Goal: Information Seeking & Learning: Learn about a topic

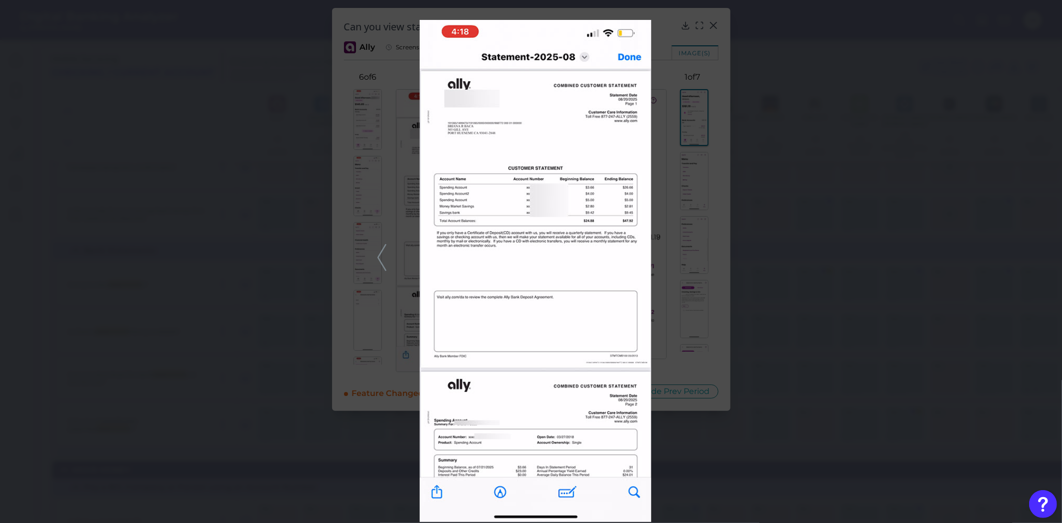
scroll to position [117, 0]
click at [152, 226] on div at bounding box center [531, 261] width 1062 height 523
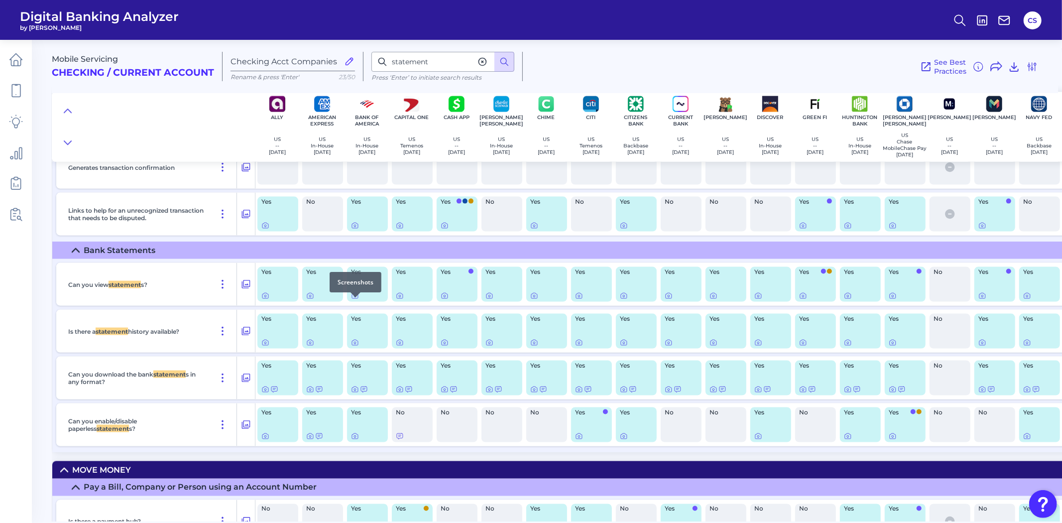
click at [350, 300] on div at bounding box center [355, 297] width 10 height 10
click at [353, 299] on icon at bounding box center [355, 295] width 6 height 5
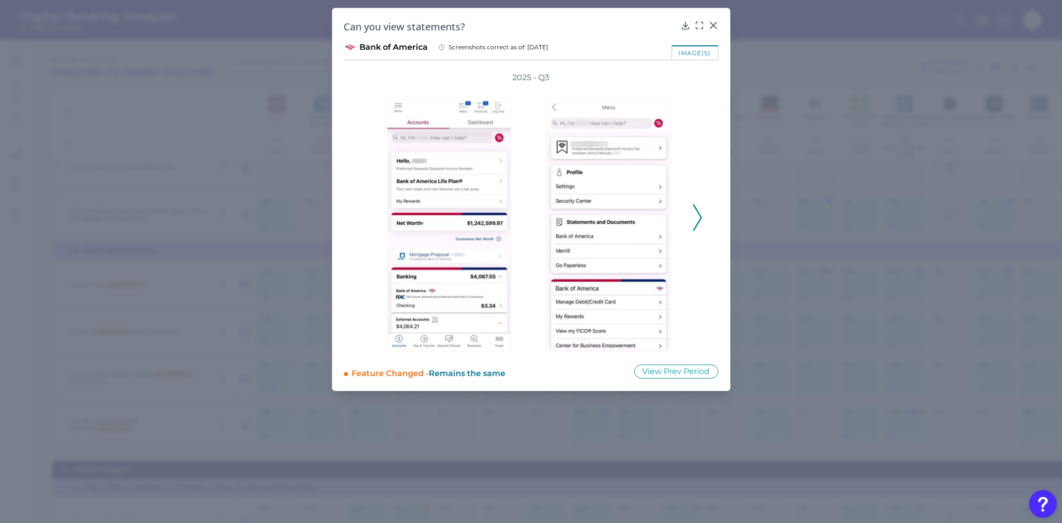
click at [695, 216] on icon at bounding box center [697, 217] width 9 height 27
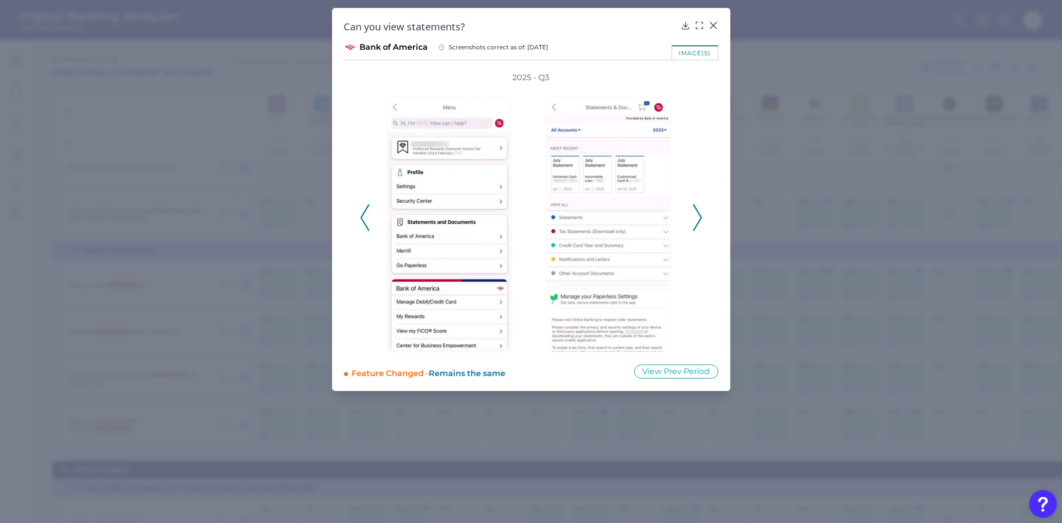
click at [695, 216] on icon at bounding box center [697, 217] width 9 height 27
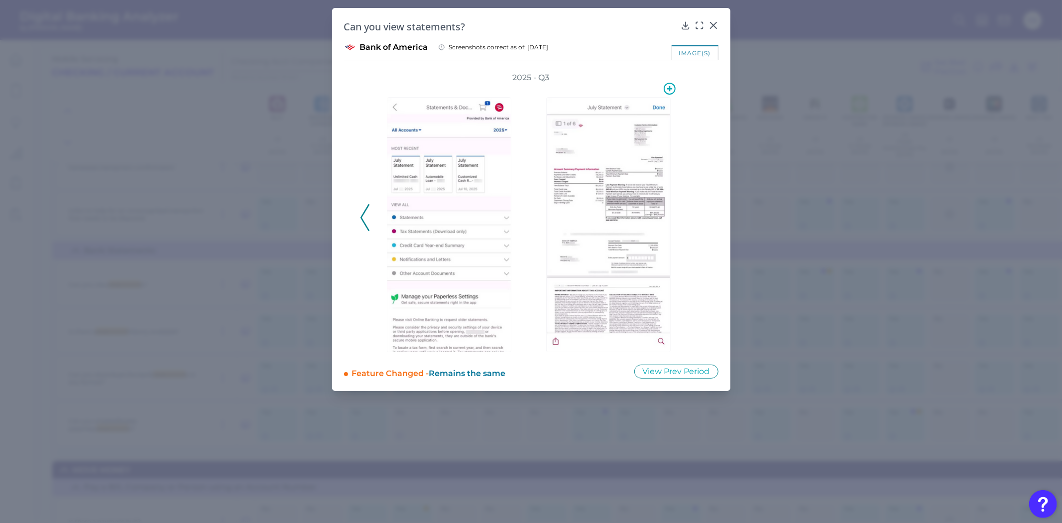
click at [607, 206] on img at bounding box center [608, 224] width 124 height 255
click at [620, 138] on img at bounding box center [608, 224] width 124 height 255
click at [698, 26] on icon at bounding box center [699, 25] width 10 height 10
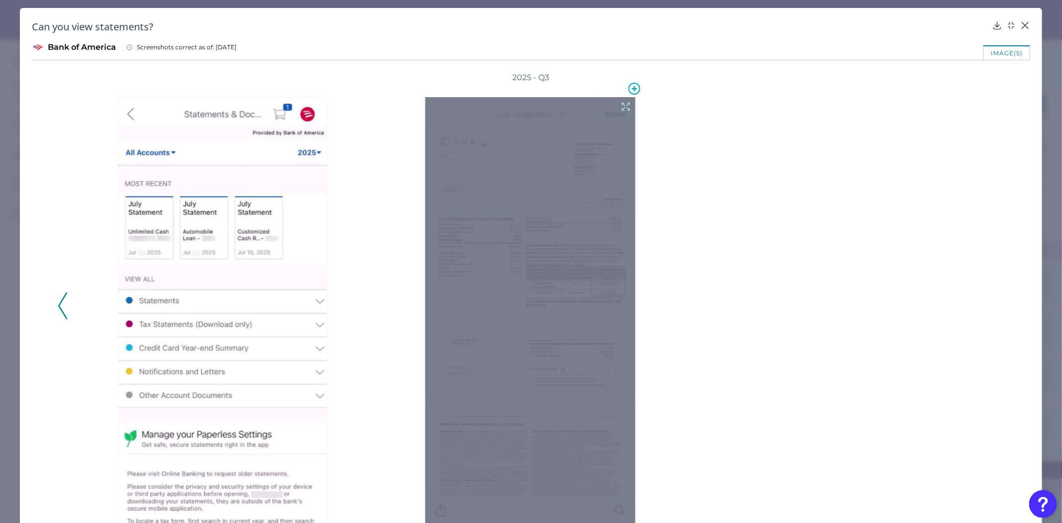
click at [531, 280] on div at bounding box center [530, 312] width 210 height 431
click at [621, 102] on icon at bounding box center [625, 106] width 11 height 11
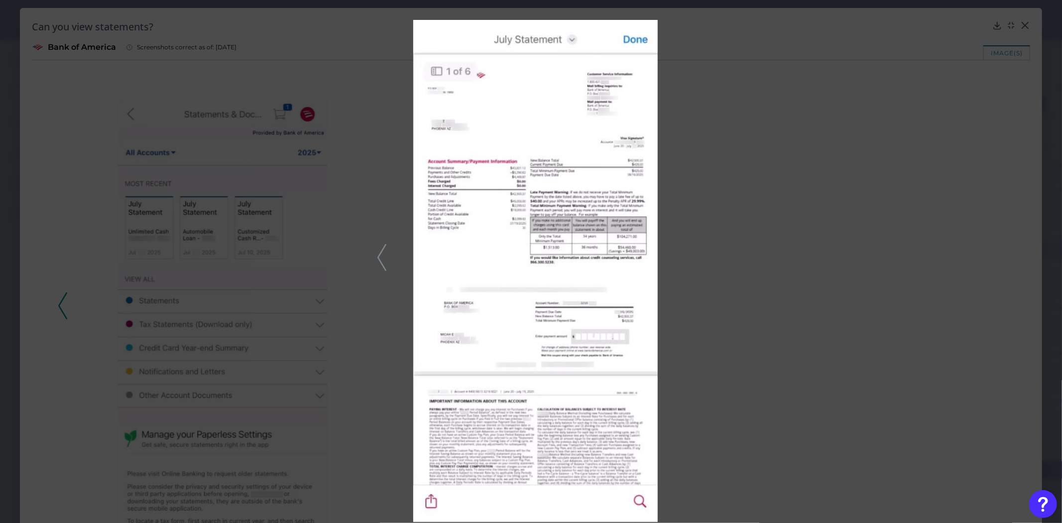
click at [327, 255] on div at bounding box center [531, 261] width 1062 height 523
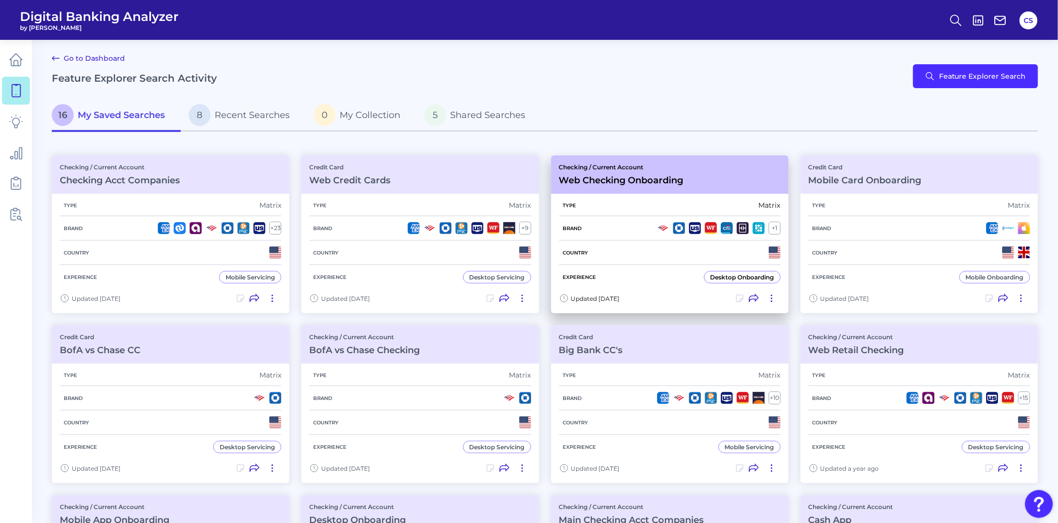
click at [632, 274] on div "Experience Desktop Onboarding" at bounding box center [670, 277] width 222 height 24
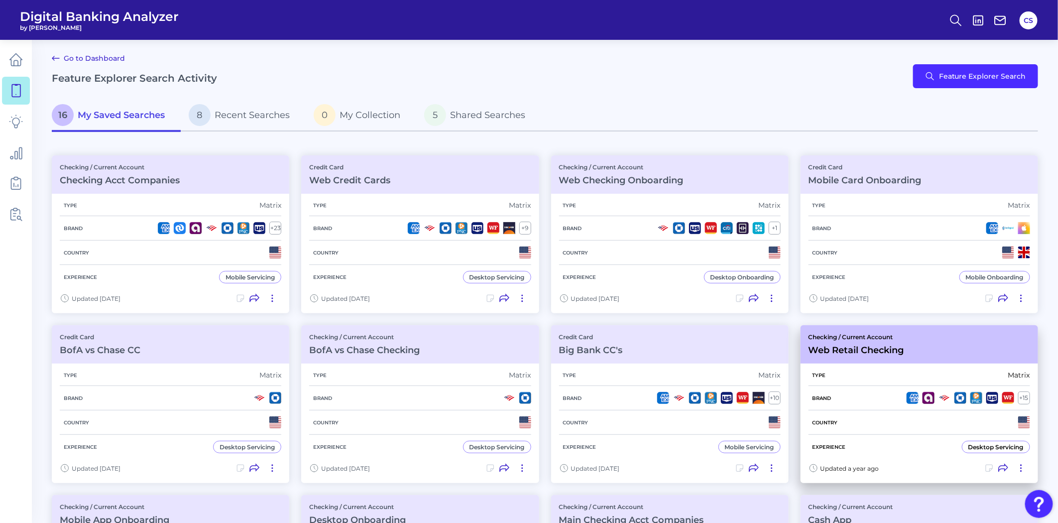
click at [828, 372] on h5 "Type" at bounding box center [818, 375] width 21 height 6
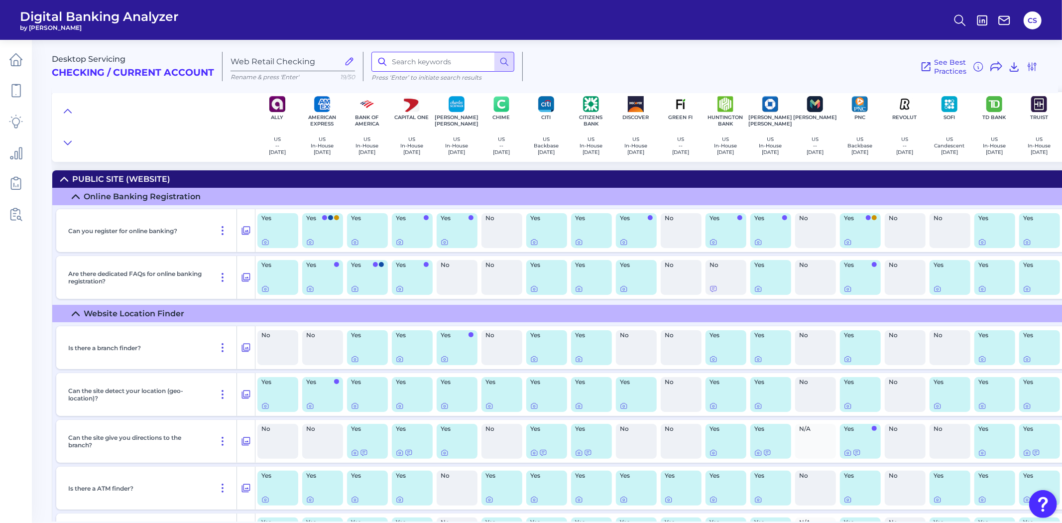
click at [427, 64] on input at bounding box center [442, 62] width 143 height 20
type input "auto"
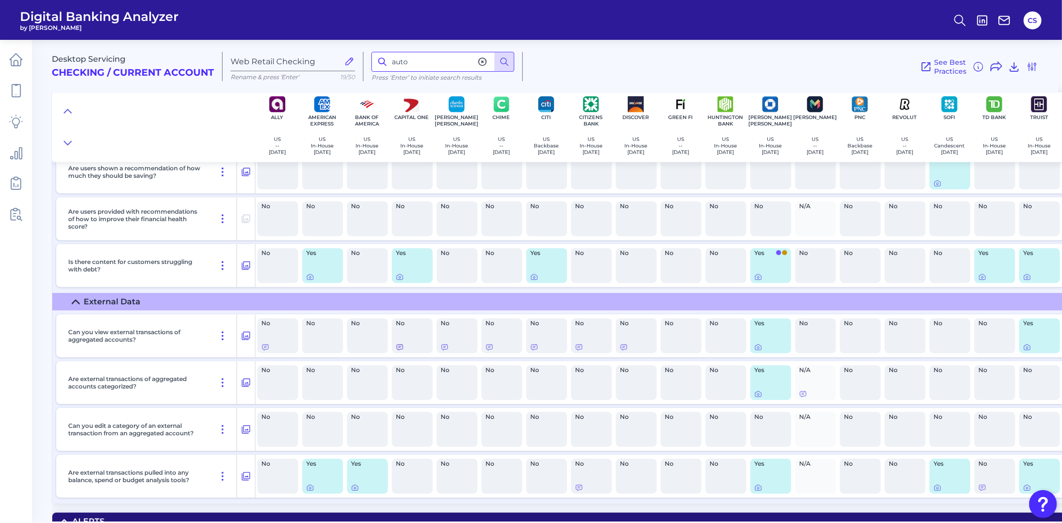
scroll to position [12218, 0]
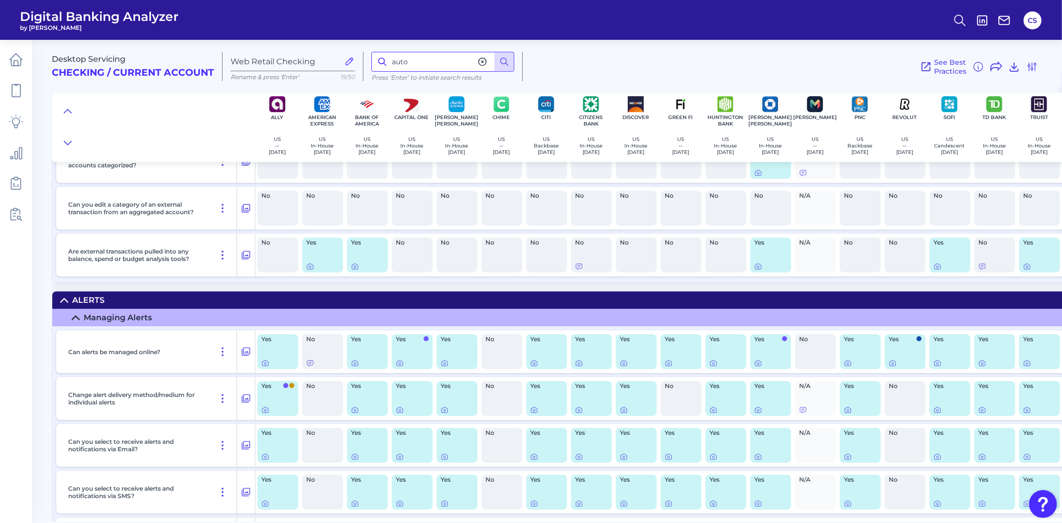
click at [430, 59] on input "auto" at bounding box center [442, 62] width 143 height 20
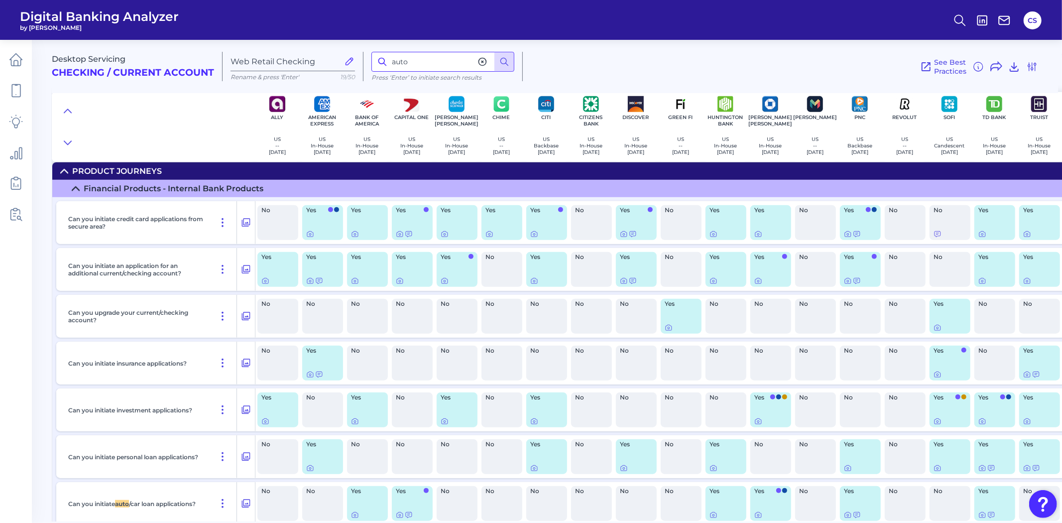
scroll to position [13656, 0]
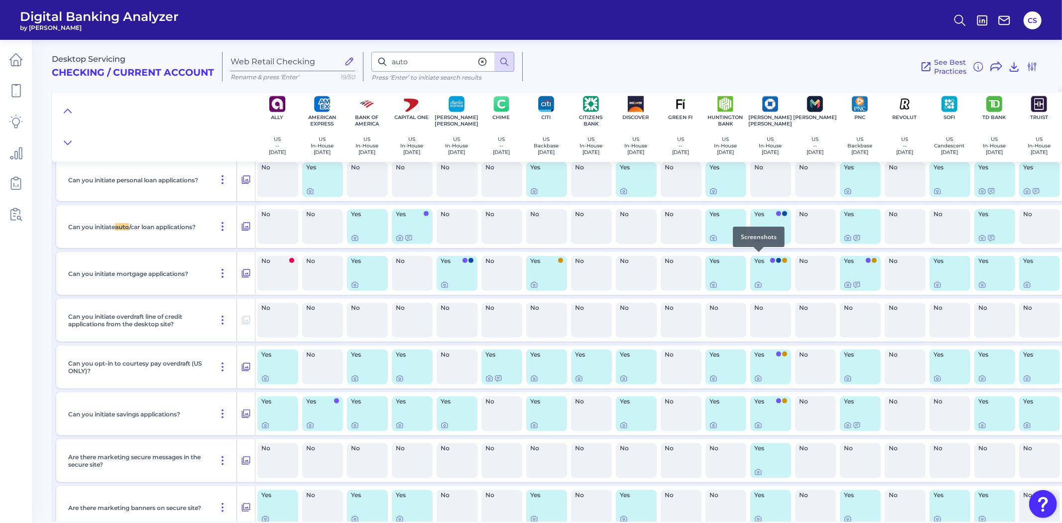
click at [754, 242] on icon at bounding box center [758, 238] width 8 height 8
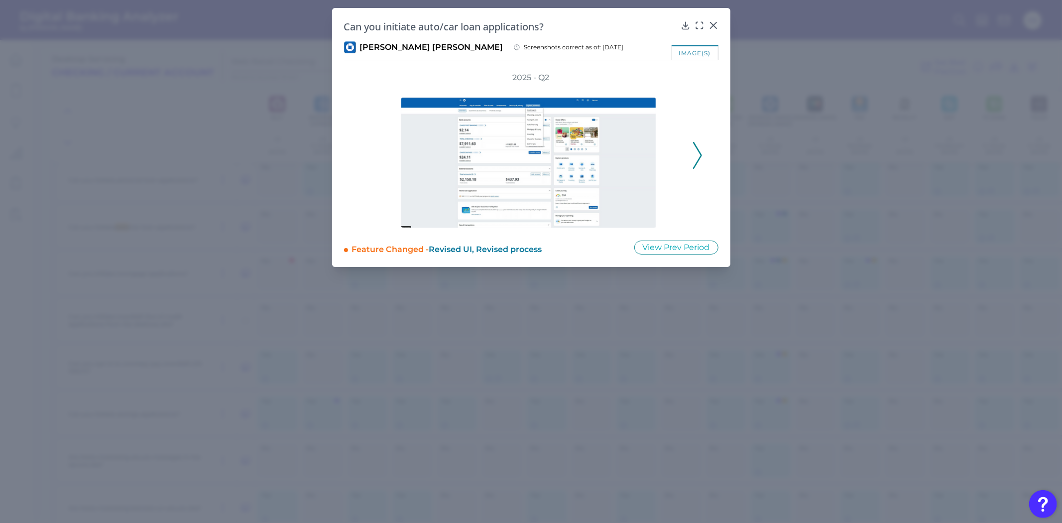
click at [695, 157] on icon at bounding box center [697, 155] width 9 height 27
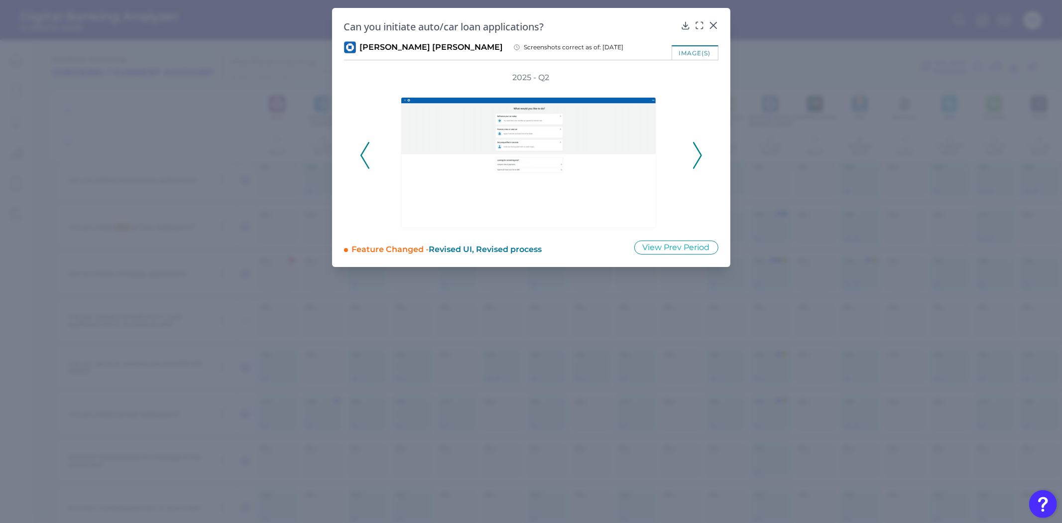
click at [362, 154] on icon at bounding box center [364, 155] width 9 height 27
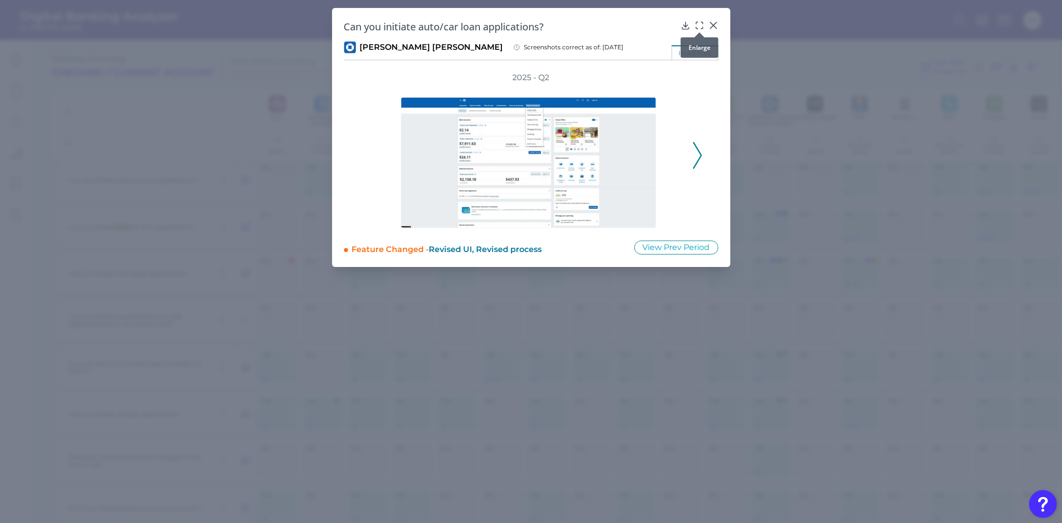
click at [697, 28] on div at bounding box center [699, 32] width 10 height 10
click at [699, 27] on div at bounding box center [699, 32] width 10 height 10
click at [696, 22] on icon at bounding box center [696, 22] width 1 height 1
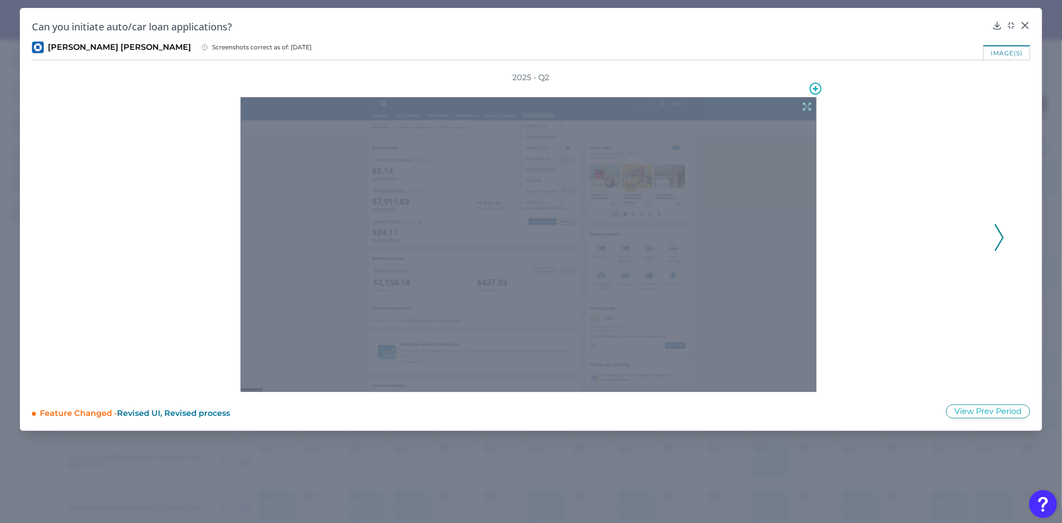
click at [809, 104] on icon at bounding box center [806, 106] width 7 height 7
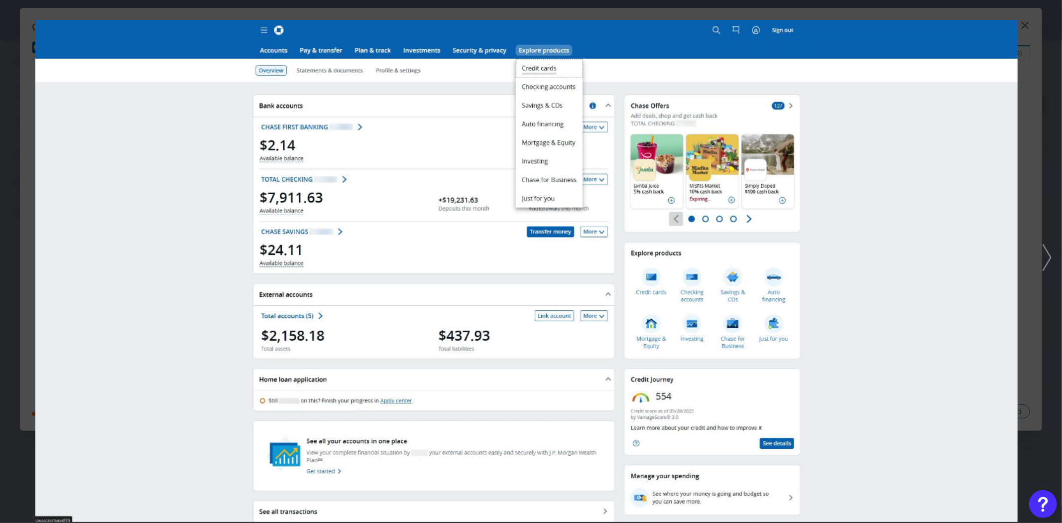
click at [28, 320] on div at bounding box center [531, 261] width 1062 height 523
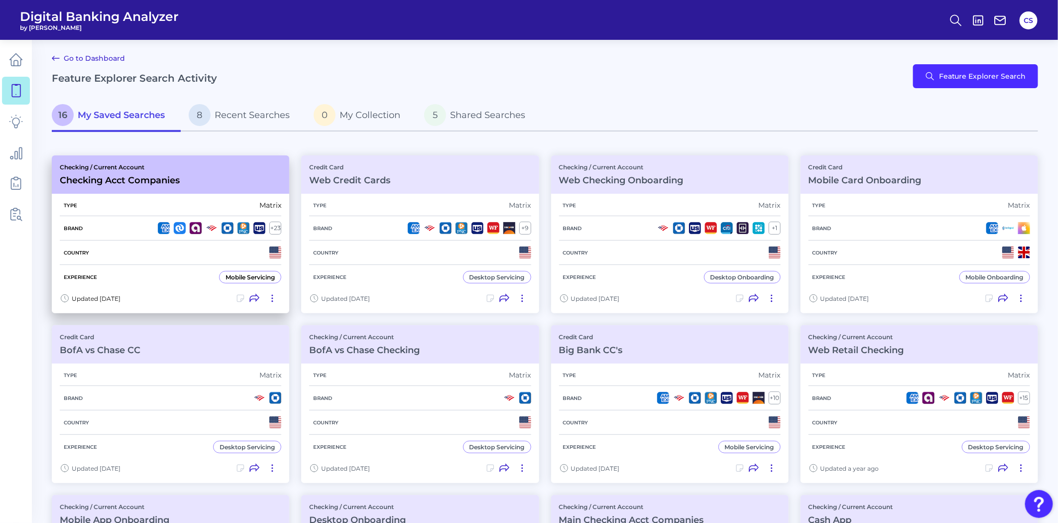
click at [204, 268] on div "Experience Mobile Servicing" at bounding box center [171, 277] width 222 height 24
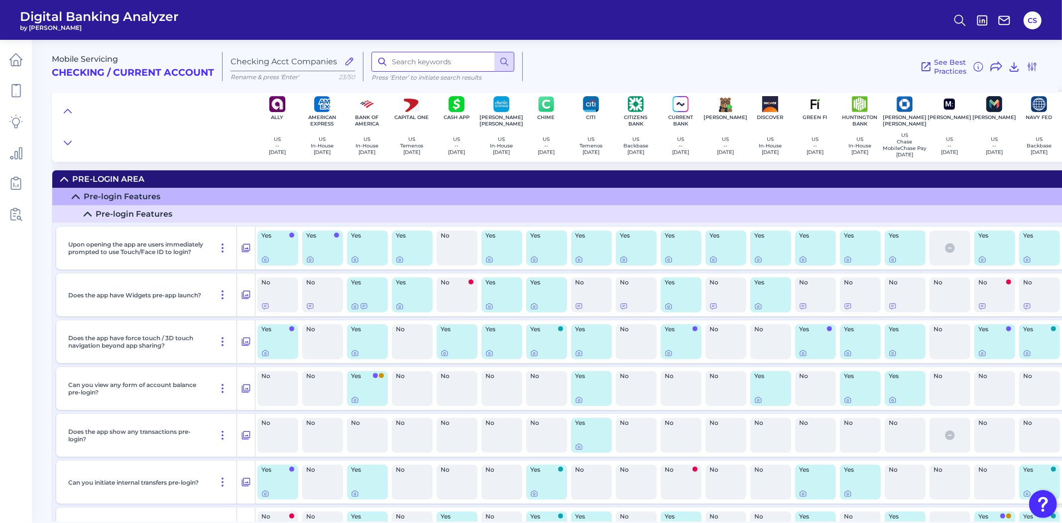
click at [442, 65] on input at bounding box center [442, 62] width 143 height 20
type input "auto"
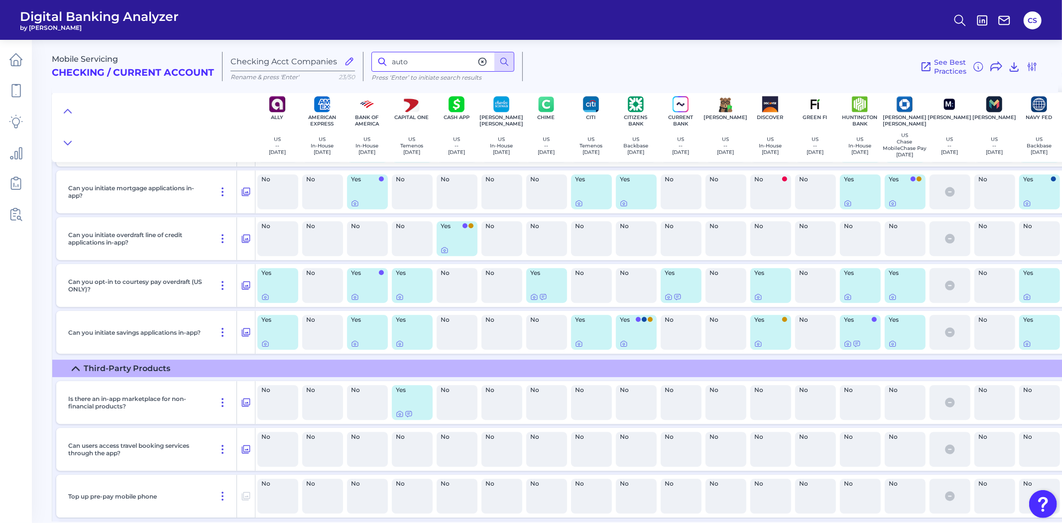
scroll to position [14899, 0]
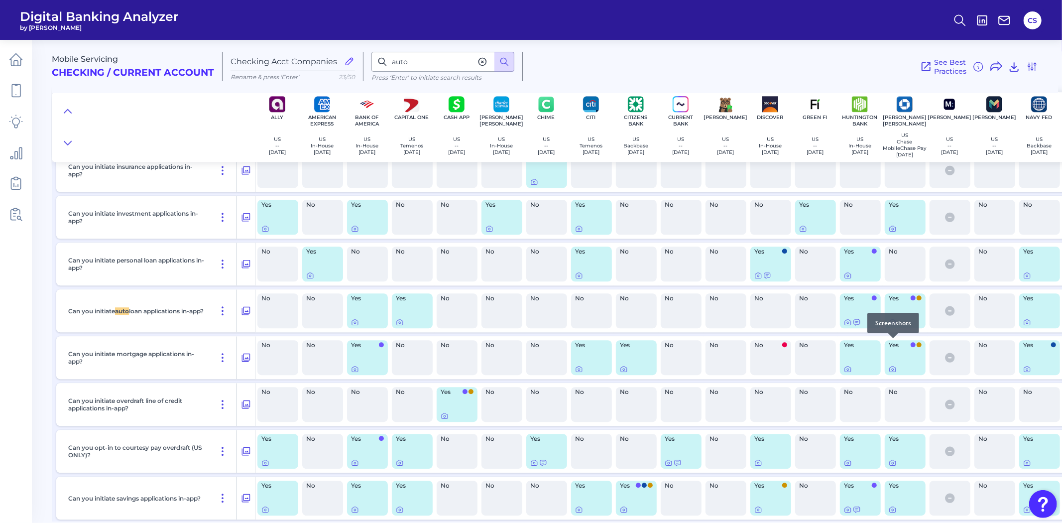
click at [894, 326] on icon at bounding box center [893, 322] width 8 height 8
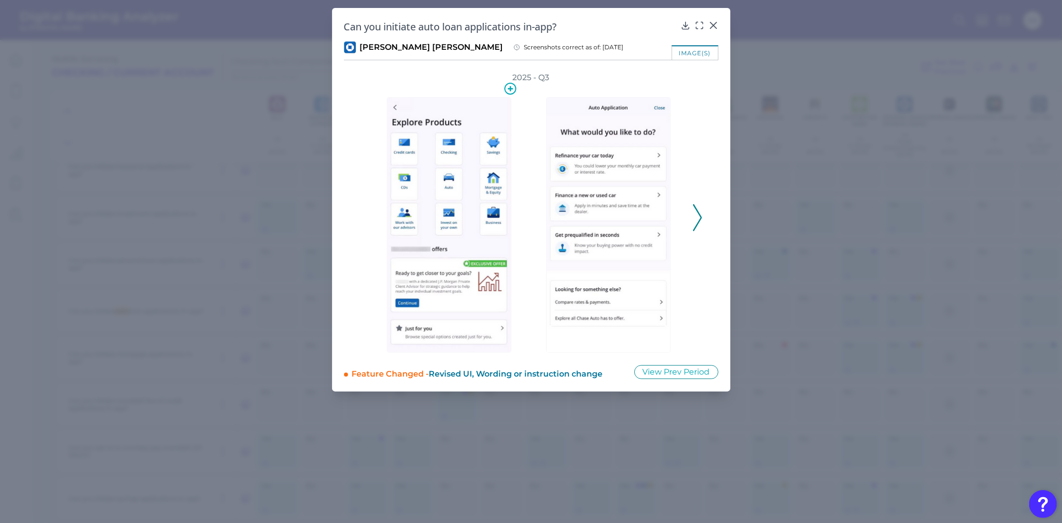
click at [434, 206] on img at bounding box center [449, 224] width 124 height 255
click at [690, 220] on div "2025 - Q3" at bounding box center [531, 212] width 342 height 280
click at [699, 24] on icon at bounding box center [699, 25] width 10 height 10
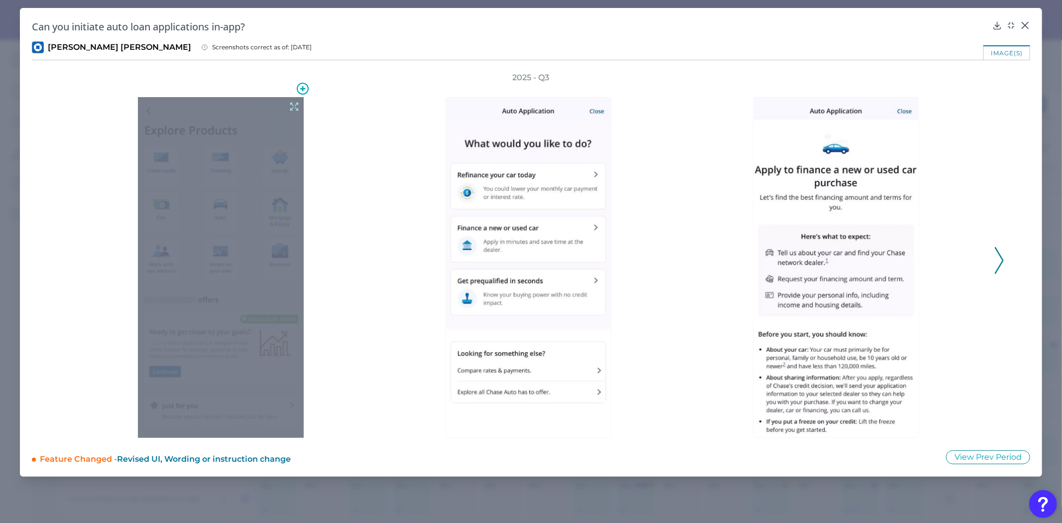
click at [232, 252] on div at bounding box center [221, 267] width 166 height 340
click at [292, 105] on icon at bounding box center [294, 106] width 11 height 11
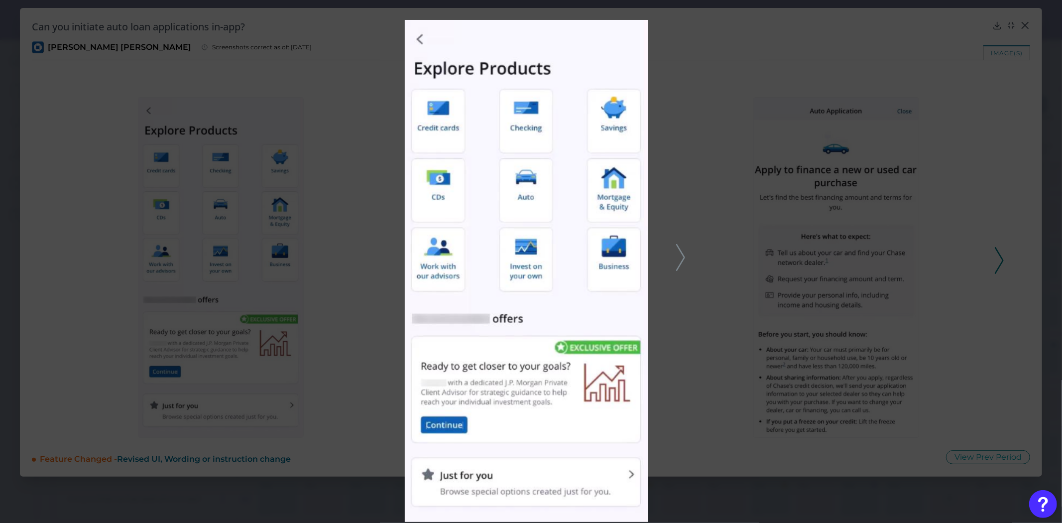
click at [814, 346] on div at bounding box center [531, 261] width 1062 height 523
